Goal: Task Accomplishment & Management: Manage account settings

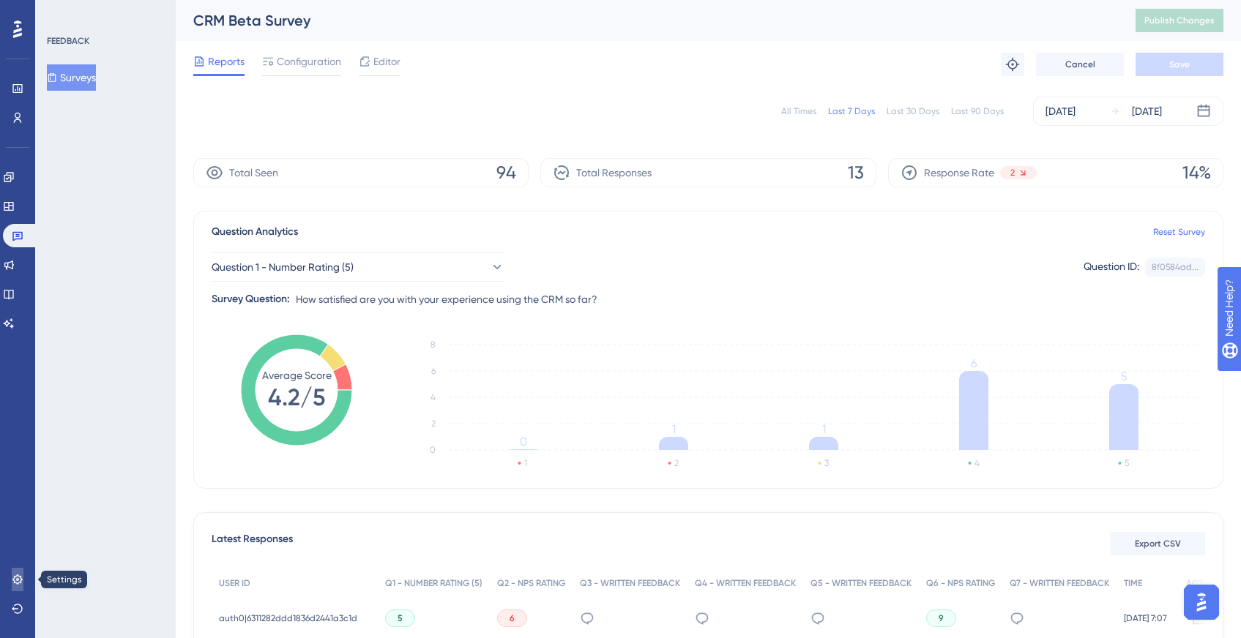
click at [12, 579] on icon at bounding box center [18, 580] width 12 height 12
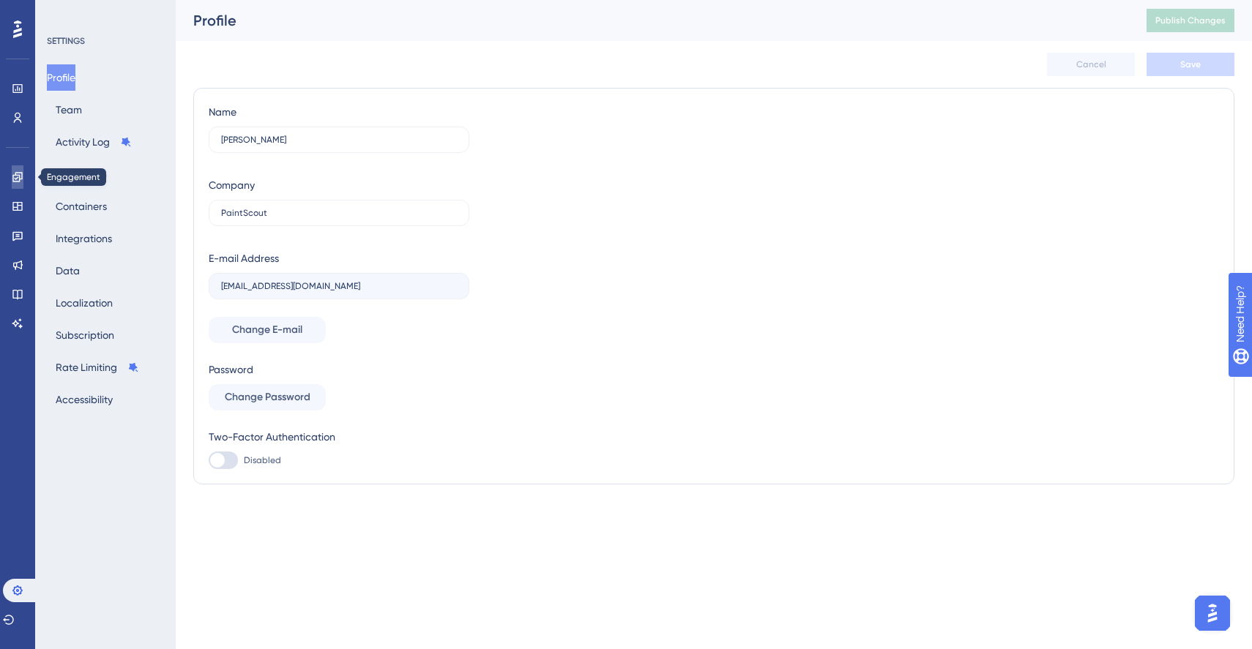
click at [19, 176] on icon at bounding box center [17, 177] width 10 height 10
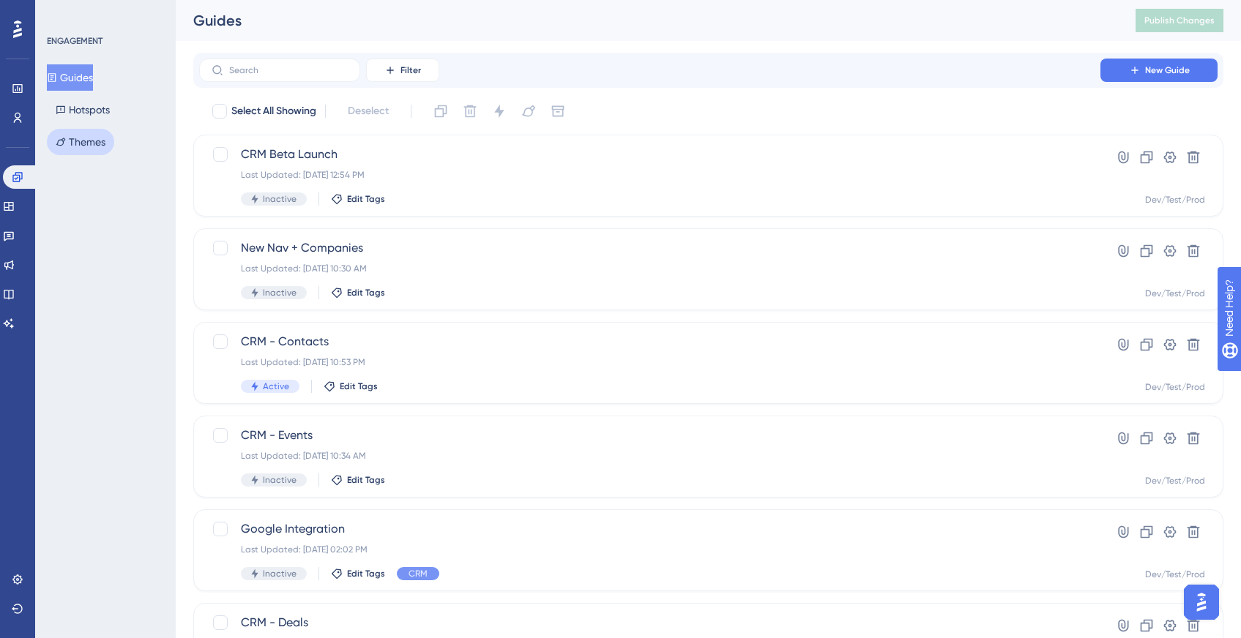
click at [67, 144] on button "Themes" at bounding box center [80, 142] width 67 height 26
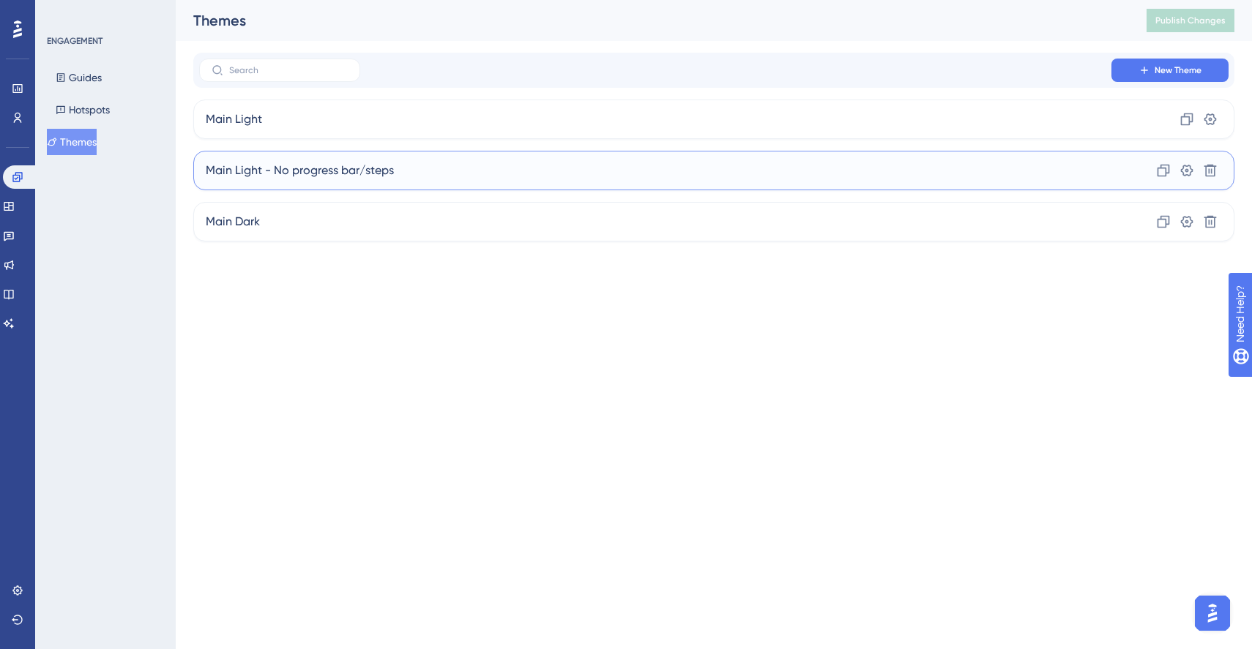
click at [288, 170] on span "Main Light - No progress bar/steps" at bounding box center [300, 171] width 188 height 18
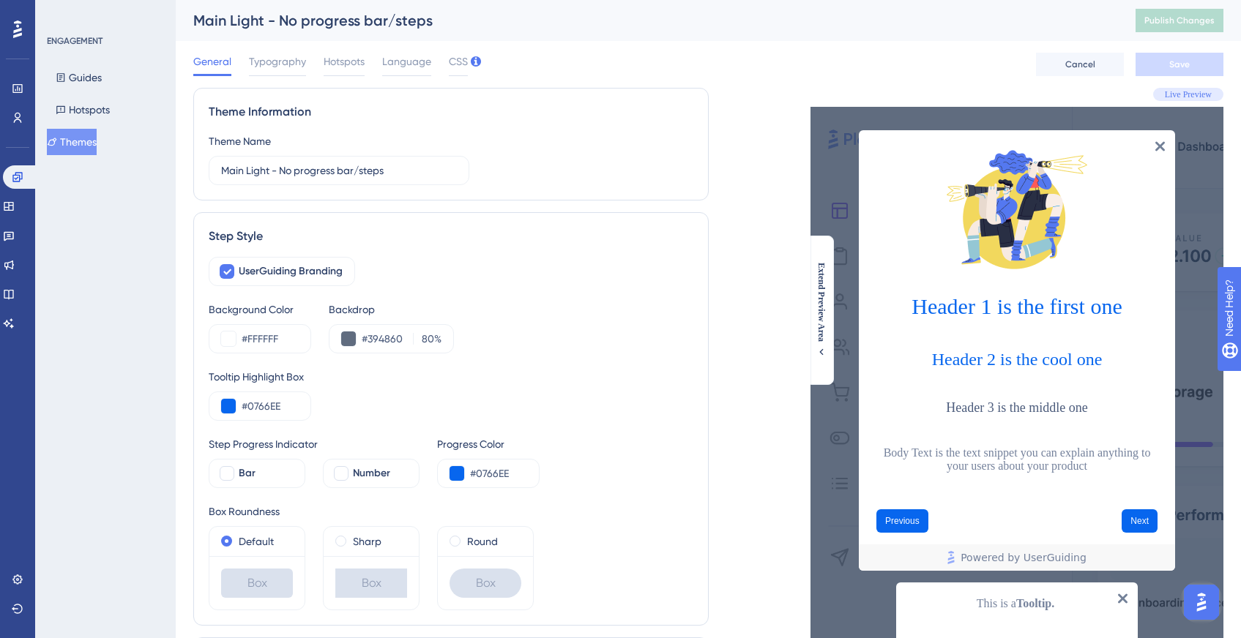
click at [470, 60] on div "General Typography Hotspots Language CSS Cancel Save" at bounding box center [708, 64] width 1030 height 47
click at [456, 64] on span "CSS" at bounding box center [458, 62] width 19 height 18
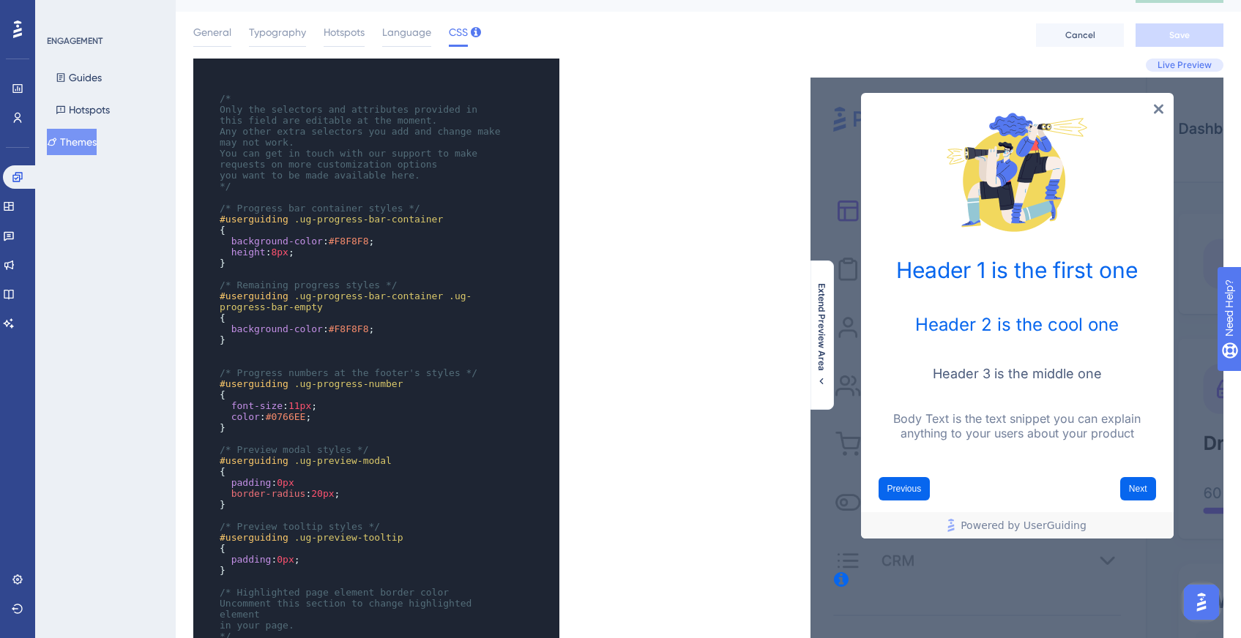
scroll to position [51, 0]
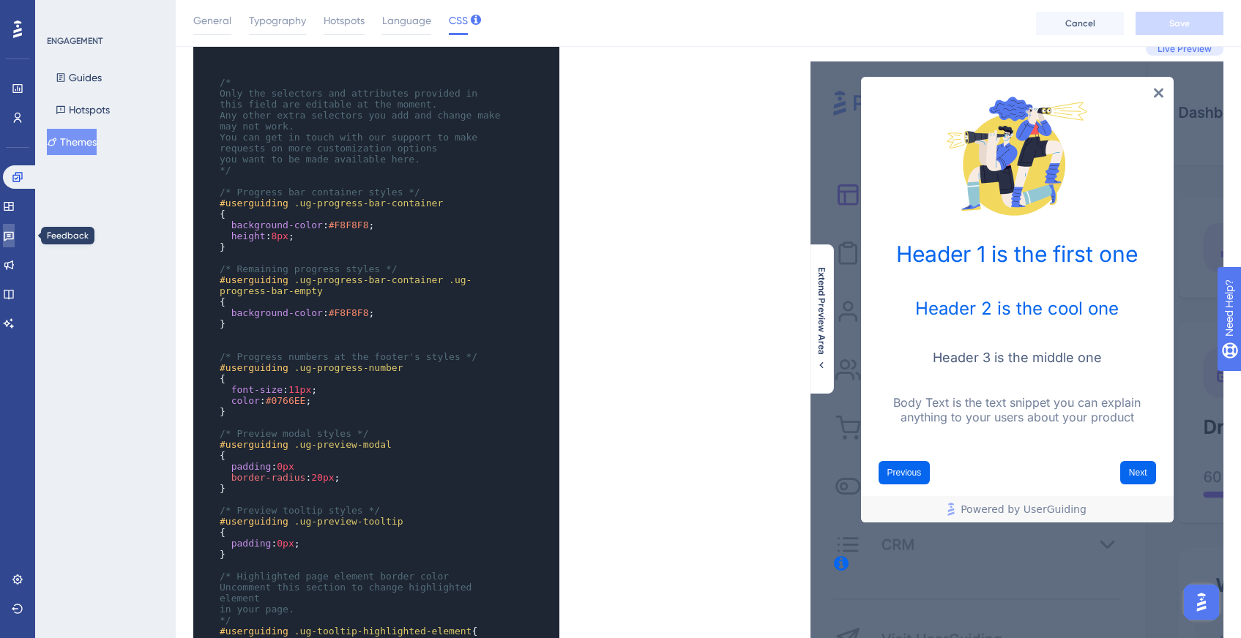
click at [14, 232] on icon at bounding box center [9, 237] width 10 height 10
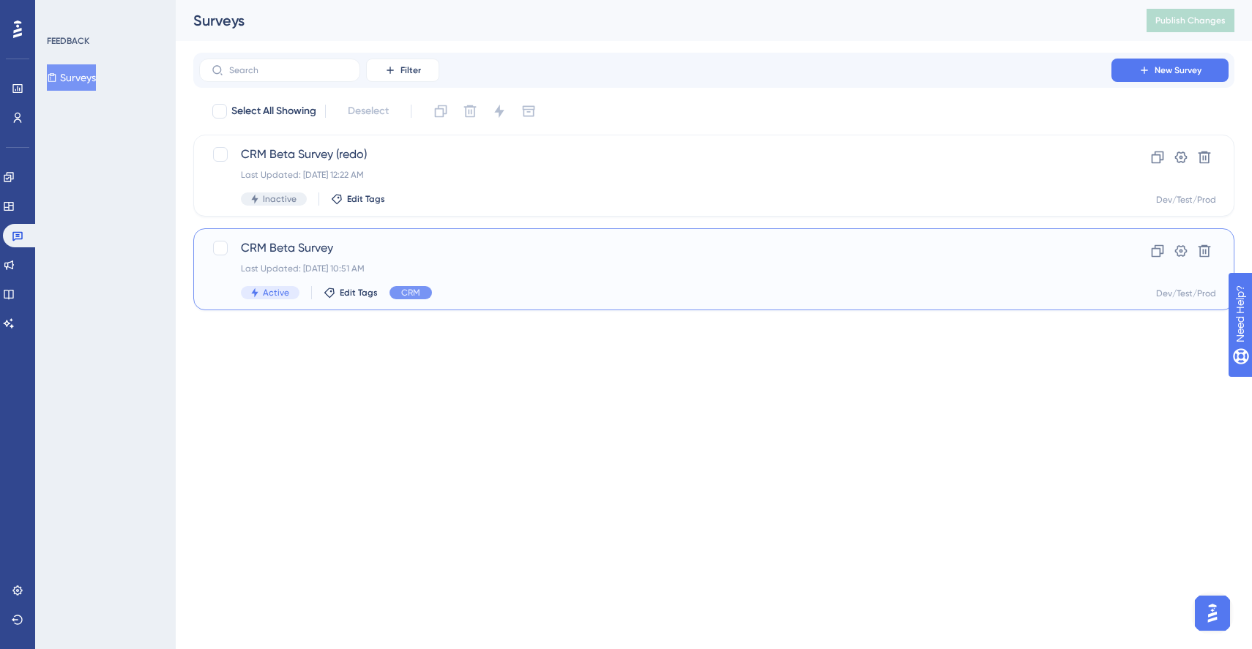
click at [335, 244] on span "CRM Beta Survey" at bounding box center [655, 248] width 829 height 18
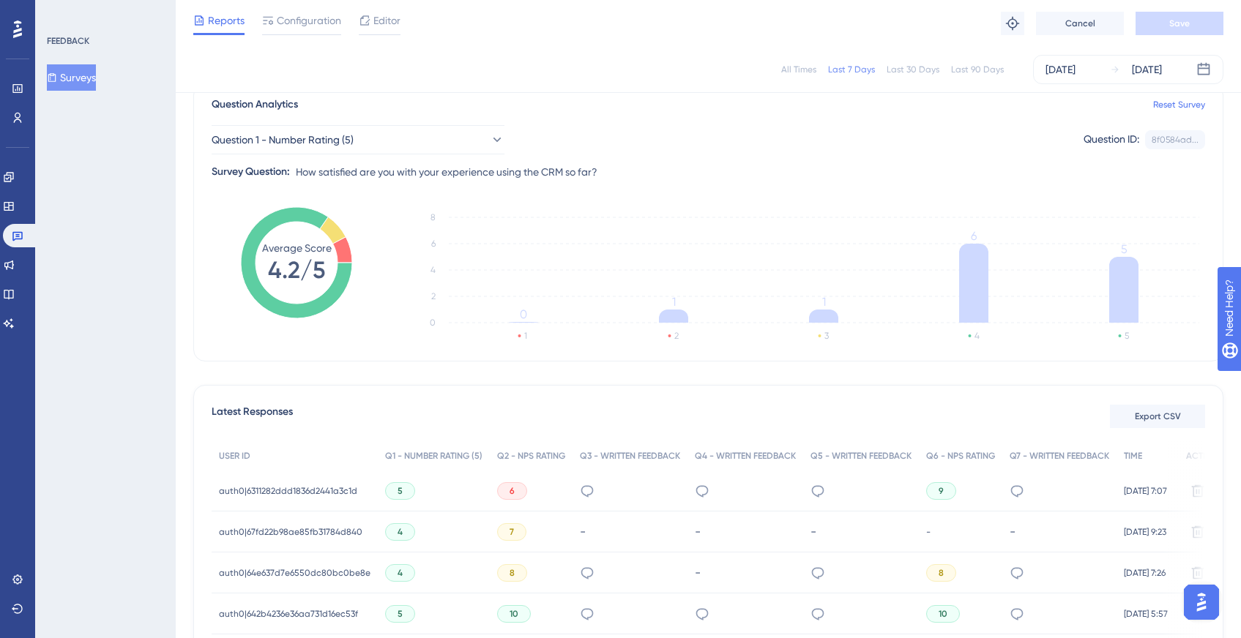
scroll to position [116, 0]
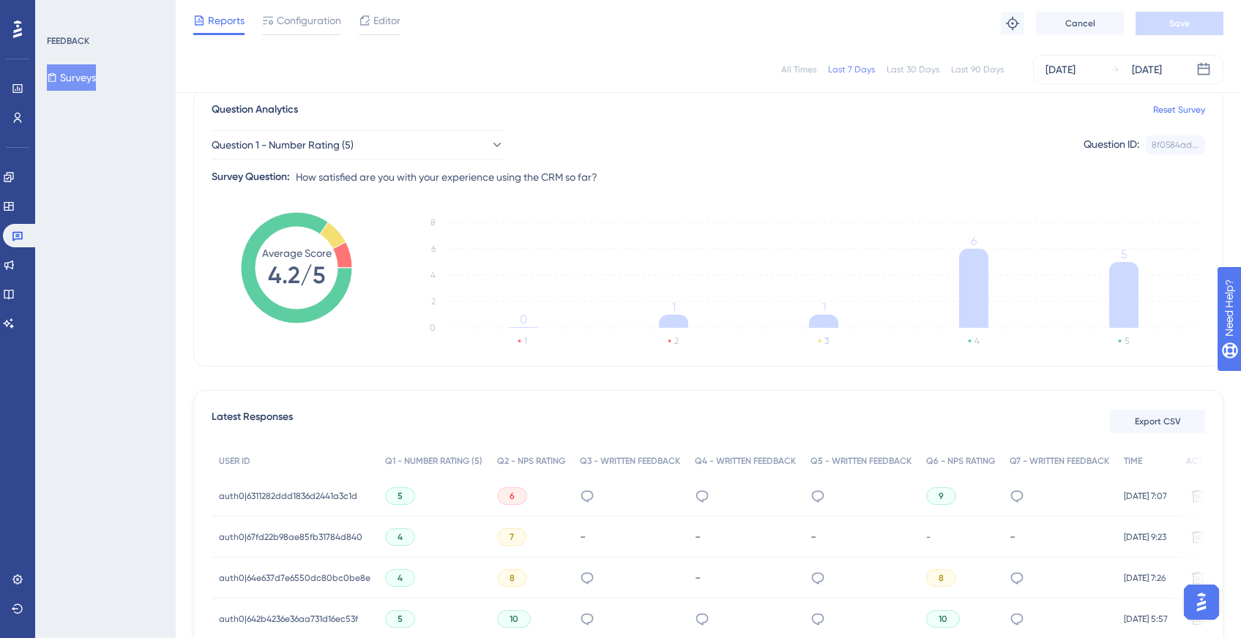
click at [916, 61] on div "All Times Last 7 Days Last 30 Days Last 90 Days [DATE] [DATE]" at bounding box center [708, 69] width 1030 height 29
click at [916, 70] on div "Last 30 Days" at bounding box center [912, 70] width 53 height 12
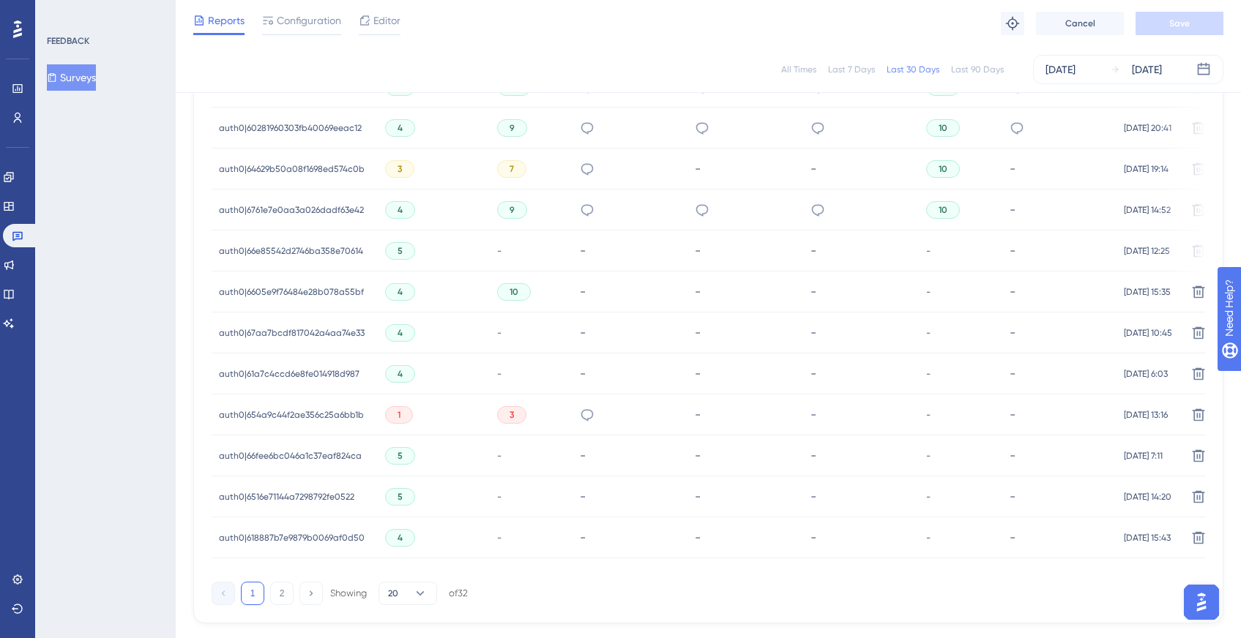
scroll to position [867, 0]
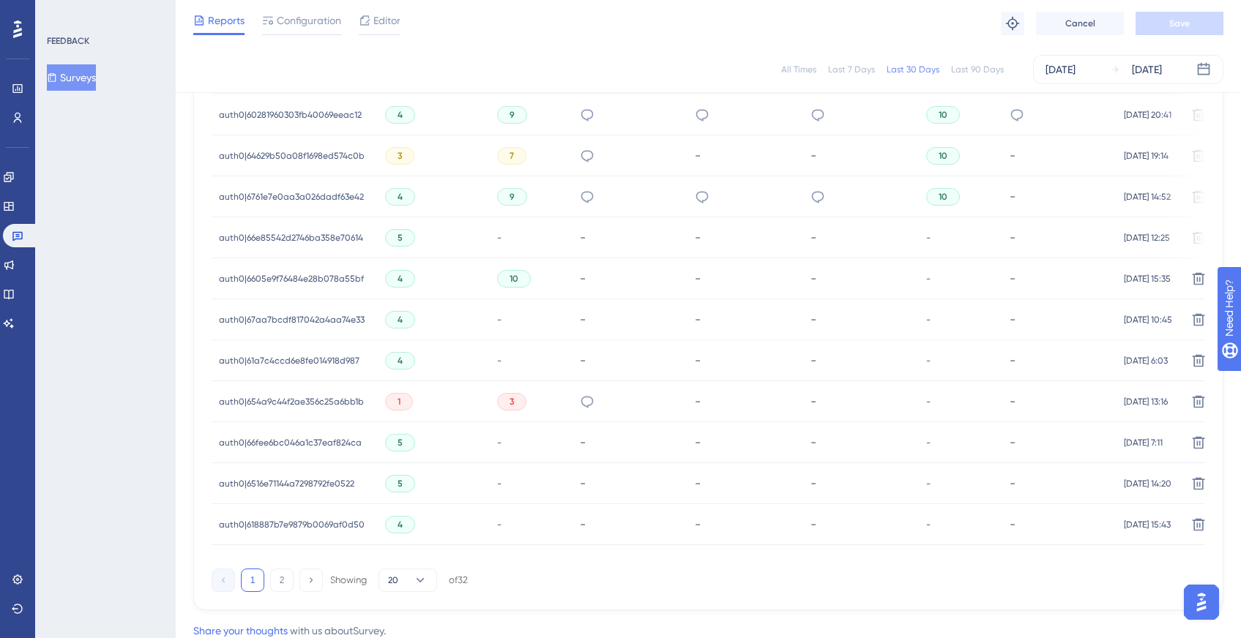
click at [349, 403] on span "auth0|654a9c44f2ae356c25a6bb1b" at bounding box center [291, 402] width 145 height 12
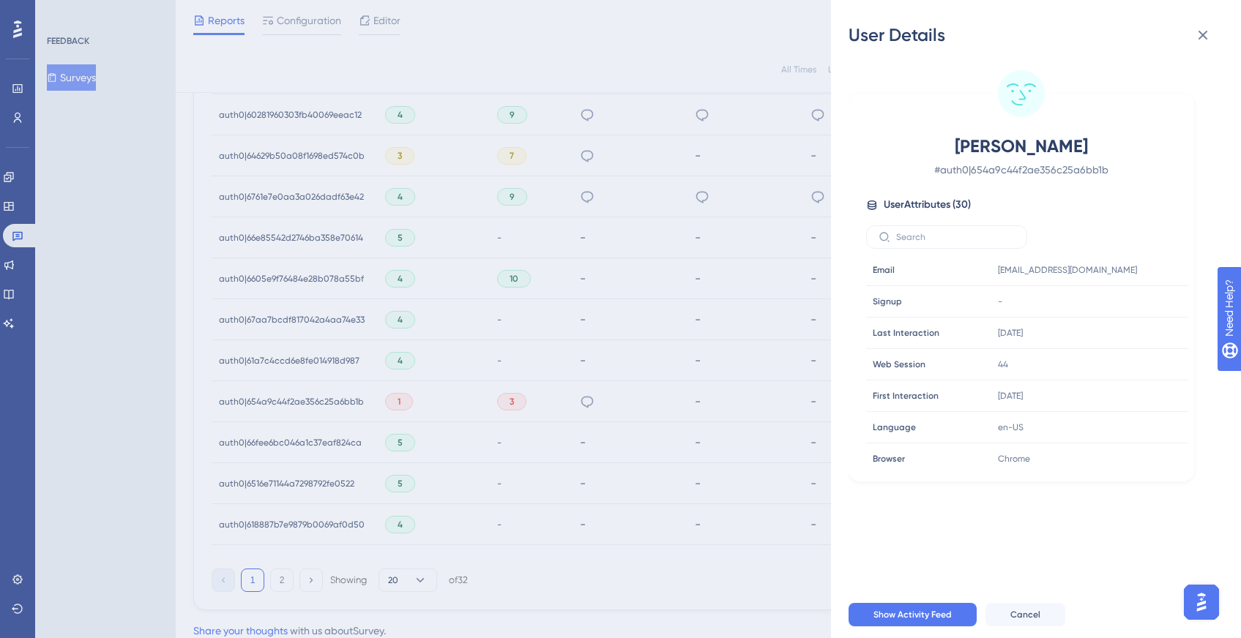
click at [775, 381] on div "User Details [PERSON_NAME] # auth0|654a9c44f2ae356c25a6bb1b User Attributes ( 3…" at bounding box center [620, 319] width 1241 height 638
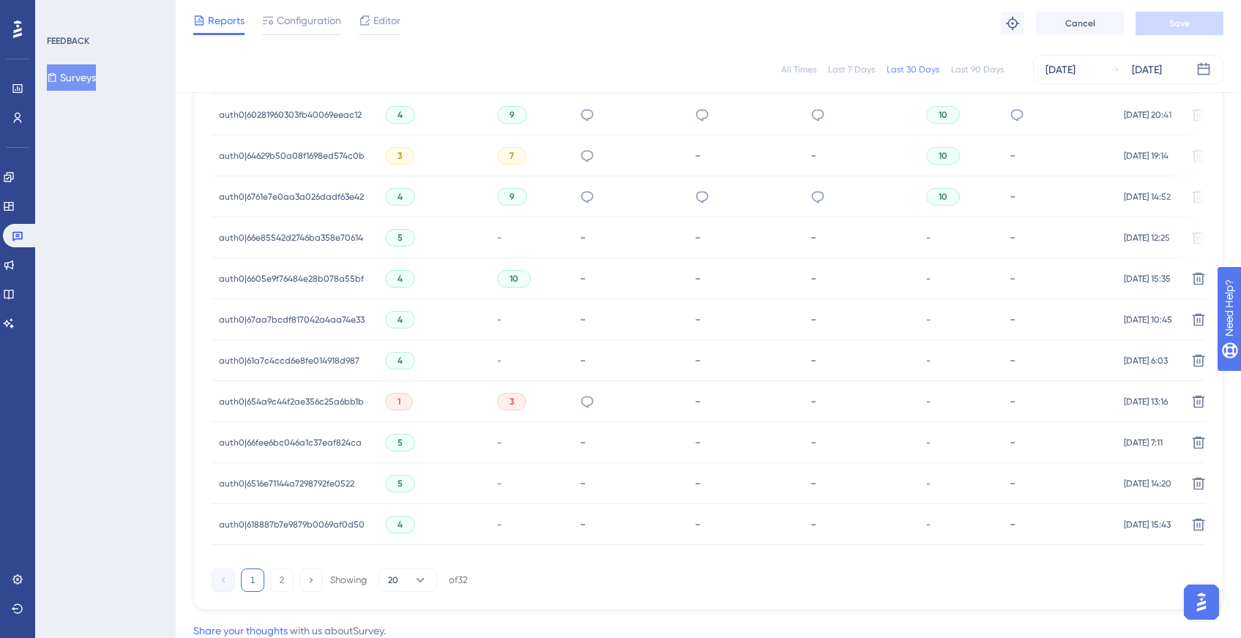
click at [391, 398] on div "1" at bounding box center [399, 402] width 28 height 18
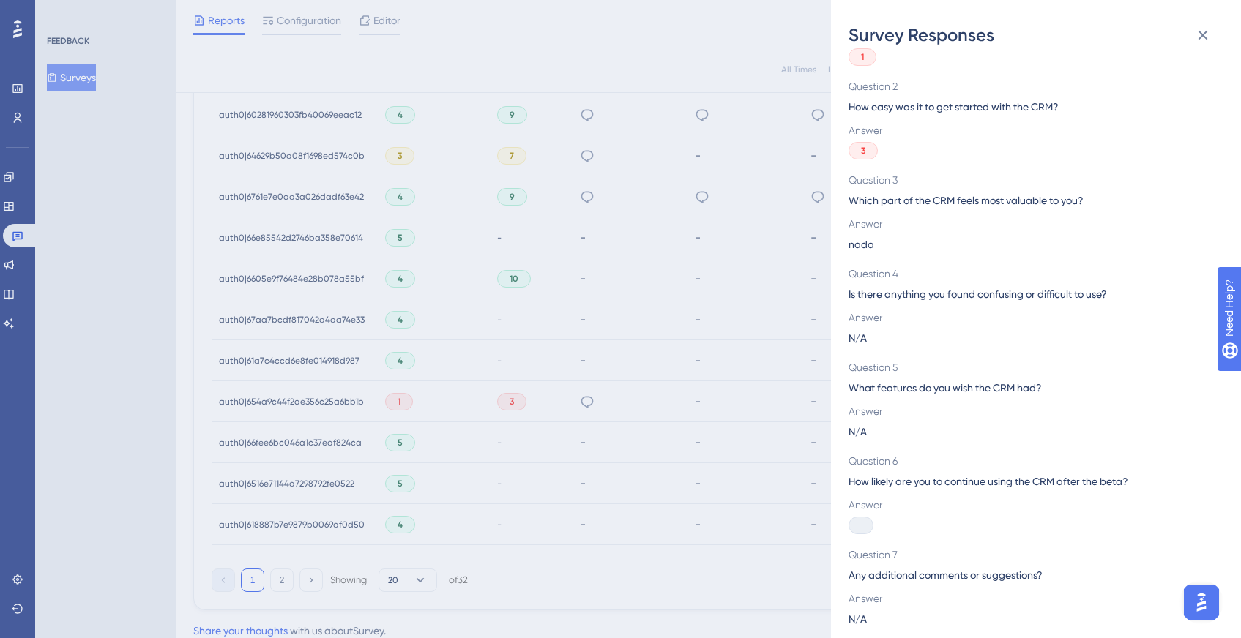
scroll to position [112, 0]
click at [708, 456] on div "Survey Responses auth0|654a9c44f2ae356c25a6bb1b Question 1 How satisfied are yo…" at bounding box center [620, 319] width 1241 height 638
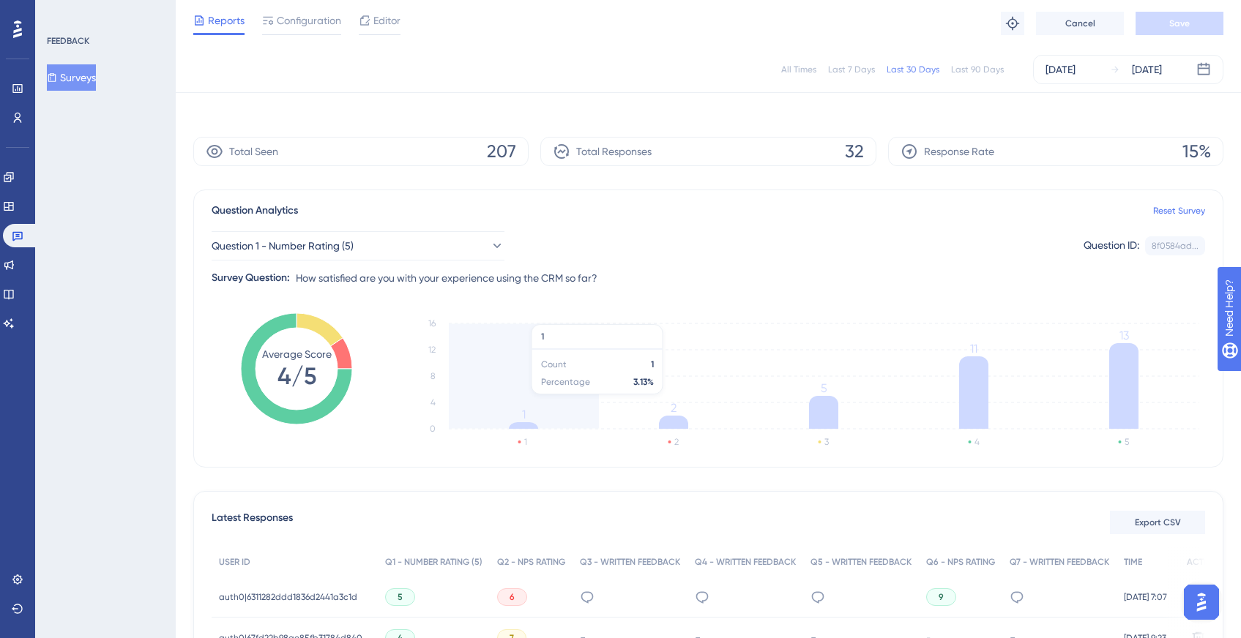
scroll to position [0, 0]
